Goal: Browse casually: Explore the website without a specific task or goal

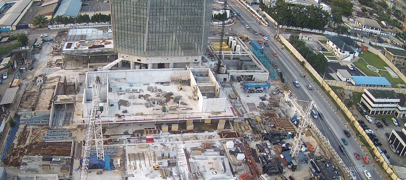
click at [158, 90] on div "Scroll pour voyager dans le temps | Appuie sur le 'Alt' [PERSON_NAME] + Scroll …" at bounding box center [203, 90] width 406 height 180
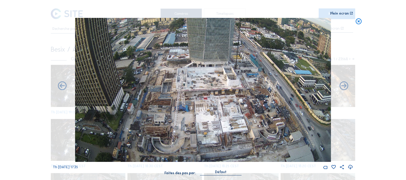
click at [71, 104] on div "Scroll pour voyager dans le temps | Appuie sur le 'Alt' [PERSON_NAME] + Scroll …" at bounding box center [203, 90] width 406 height 180
click at [29, 73] on div "Scroll pour voyager dans le temps | Appuie sur le 'Alt' [PERSON_NAME] + Scroll …" at bounding box center [203, 90] width 406 height 180
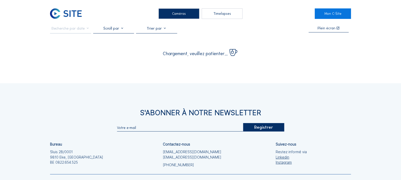
click at [53, 76] on div "Caméras Timelapses Mon C-Site Plein écran Chargement, veuillez patienter... S'A…" at bounding box center [200, 113] width 401 height 226
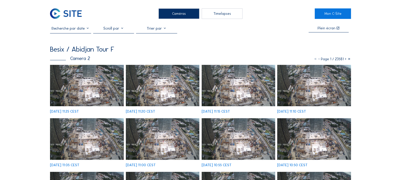
click at [94, 87] on img at bounding box center [87, 85] width 74 height 41
